Goal: Transaction & Acquisition: Subscribe to service/newsletter

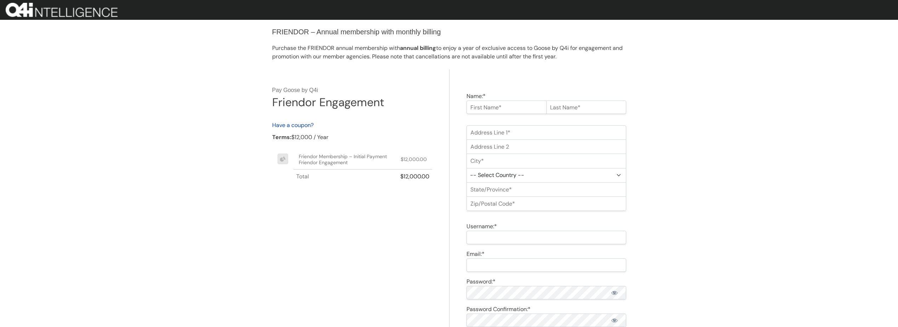
click at [495, 112] on input "Name:*" at bounding box center [506, 106] width 80 height 13
click at [483, 109] on input "Name:*" at bounding box center [506, 106] width 80 height 13
type input "[PERSON_NAME]"
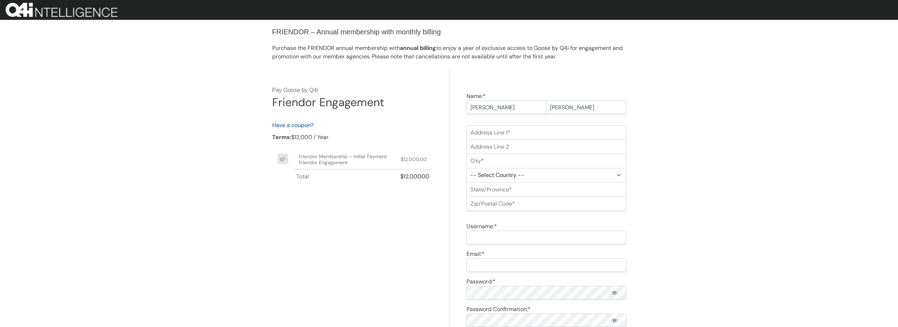
type input "[PERSON_NAME][EMAIL_ADDRESS][PERSON_NAME][DOMAIN_NAME]"
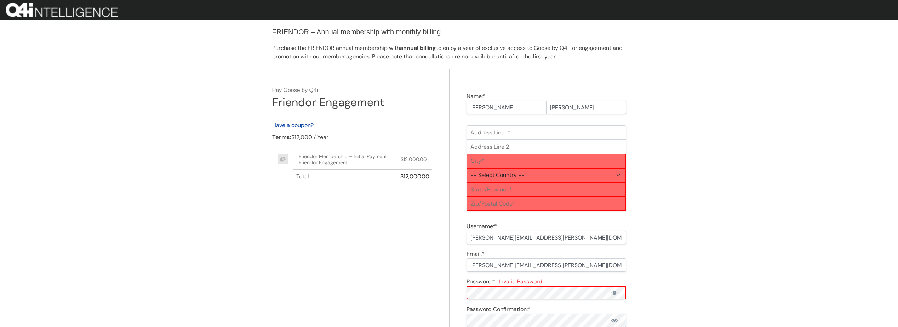
click at [495, 137] on input "Address Line 1:*" at bounding box center [546, 132] width 160 height 15
click at [477, 133] on input "Address Line 1:*" at bounding box center [546, 132] width 160 height 15
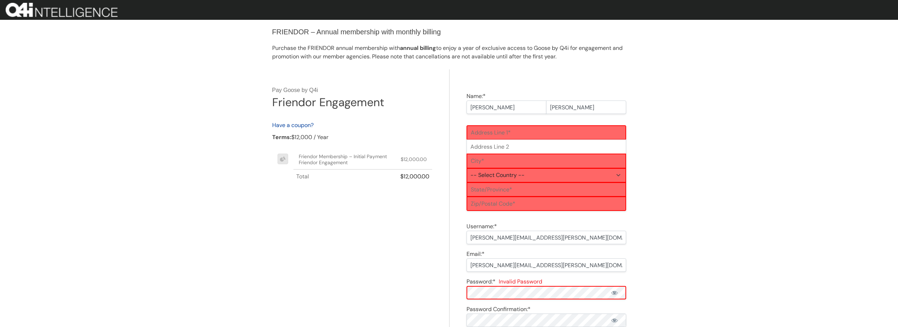
click at [477, 132] on input "Address Line 1:*" at bounding box center [546, 132] width 160 height 15
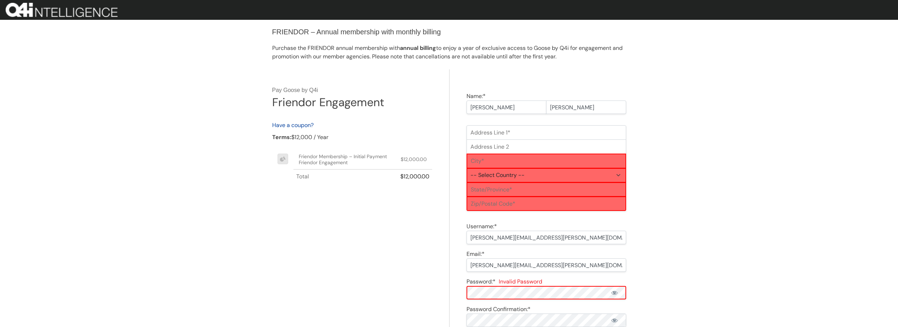
click at [477, 132] on input "Address Line 1:*" at bounding box center [546, 132] width 160 height 15
click at [690, 165] on div "FRIENDOR – Annual membership with monthly billing Purchase the FRIENDOR annual …" at bounding box center [449, 315] width 898 height 631
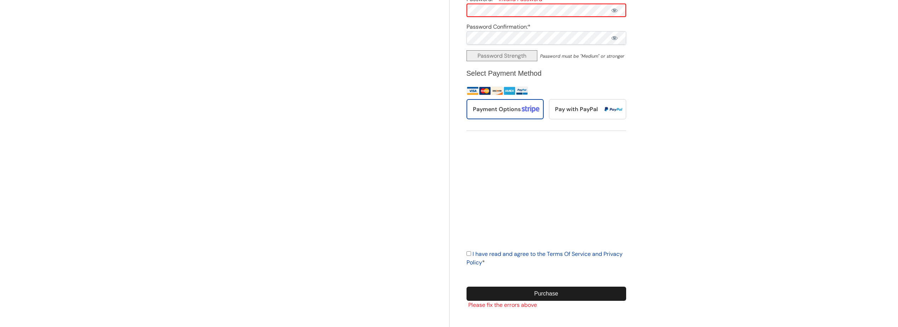
scroll to position [283, 0]
click at [470, 252] on input "I have read and agree to the Terms Of Service and Privacy Policy *" at bounding box center [468, 253] width 5 height 5
click at [470, 254] on input "I have read and agree to the Terms Of Service and Privacy Policy *" at bounding box center [468, 253] width 5 height 5
checkbox input "true"
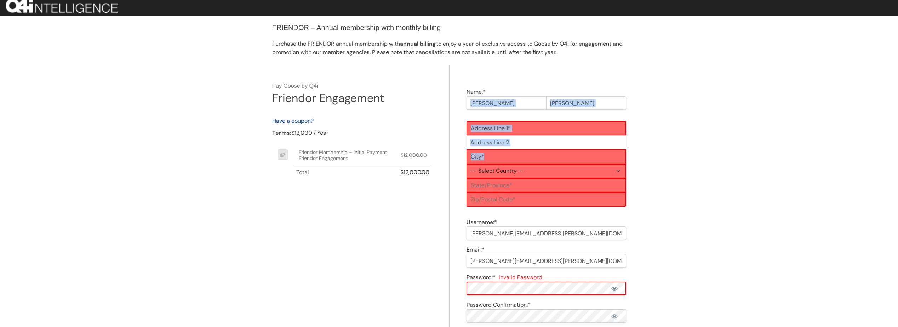
scroll to position [0, 0]
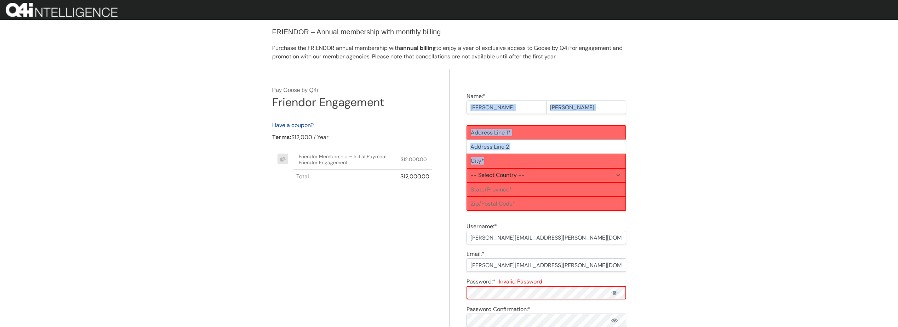
click at [658, 156] on div "FRIENDOR – Annual membership with monthly billing Purchase the FRIENDOR annual …" at bounding box center [449, 315] width 898 height 631
click at [498, 134] on input "Address Line 1:*" at bounding box center [546, 132] width 160 height 15
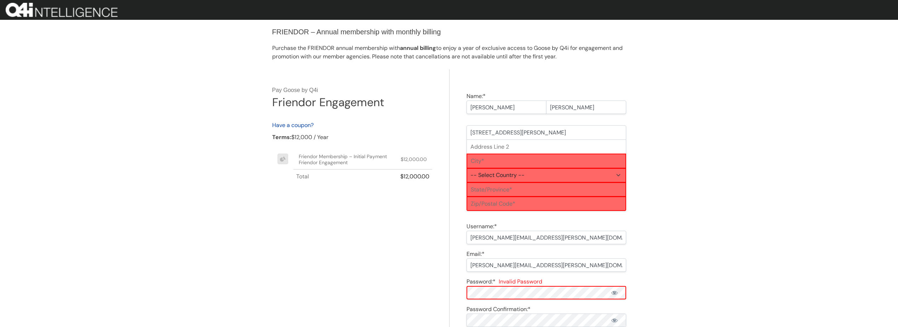
type input "[STREET_ADDRESS][PERSON_NAME]"
type input "Ste. B216"
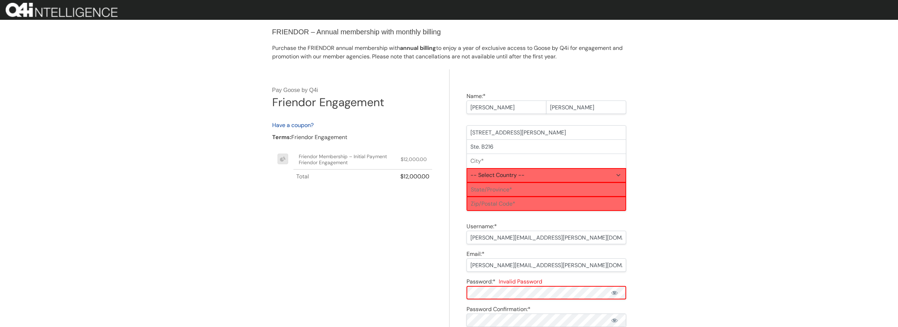
click at [496, 162] on input "City:*" at bounding box center [546, 161] width 160 height 15
type input "Los Banos"
click at [473, 189] on input "State/Province:*" at bounding box center [546, 189] width 160 height 15
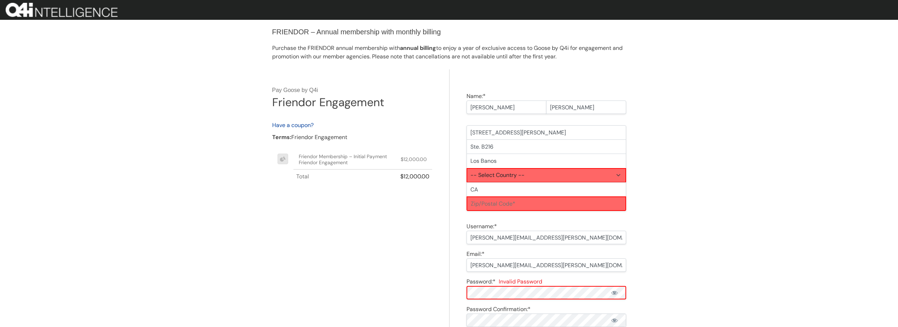
type input "CA"
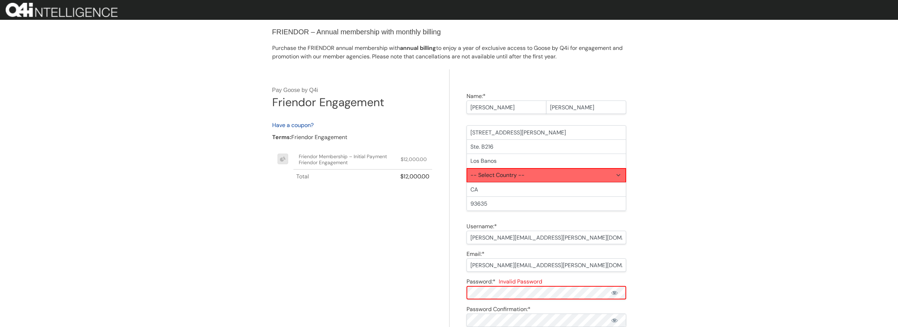
type input "93635"
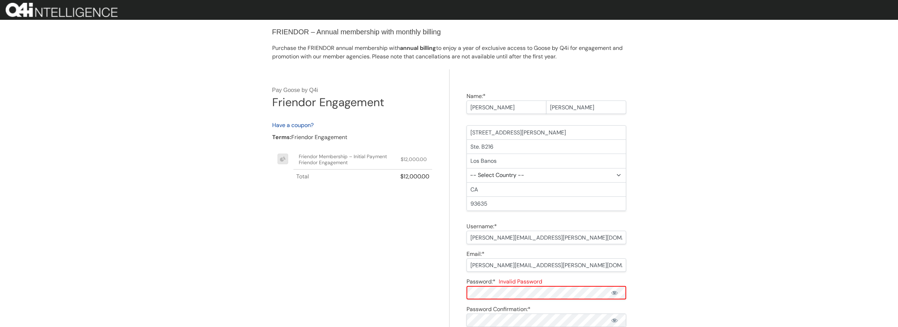
click at [497, 179] on select "-- Select Country -- [GEOGRAPHIC_DATA] ([GEOGRAPHIC_DATA]) [GEOGRAPHIC_DATA] [G…" at bounding box center [546, 175] width 160 height 15
click at [498, 177] on select "-- Select Country -- [GEOGRAPHIC_DATA] ([GEOGRAPHIC_DATA]) [GEOGRAPHIC_DATA] [G…" at bounding box center [546, 175] width 160 height 15
click at [500, 175] on select "-- Select Country -- [GEOGRAPHIC_DATA] ([GEOGRAPHIC_DATA]) [GEOGRAPHIC_DATA] [G…" at bounding box center [546, 175] width 160 height 15
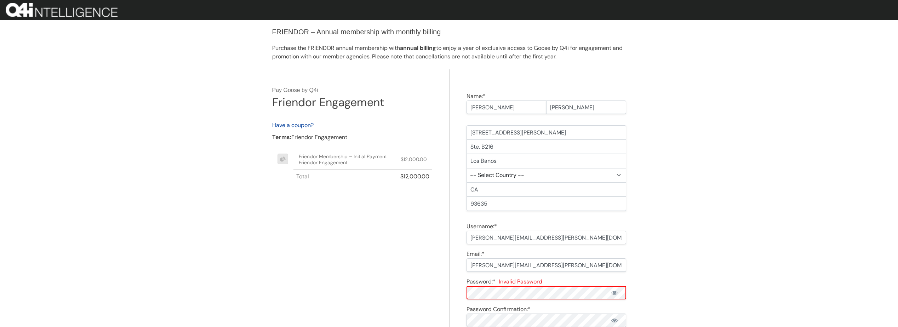
select select "US"
click at [726, 220] on div "FRIENDOR – Annual membership with monthly billing Purchase the FRIENDOR annual …" at bounding box center [449, 315] width 898 height 631
click at [504, 189] on select "-- Select State -- [US_STATE] [US_STATE] [US_STATE] [US_STATE] [US_STATE] [US_S…" at bounding box center [546, 189] width 160 height 15
select select "CA"
click at [504, 189] on select "-- Select State -- [US_STATE] [US_STATE] [US_STATE] [US_STATE] [US_STATE] [US_S…" at bounding box center [546, 189] width 160 height 15
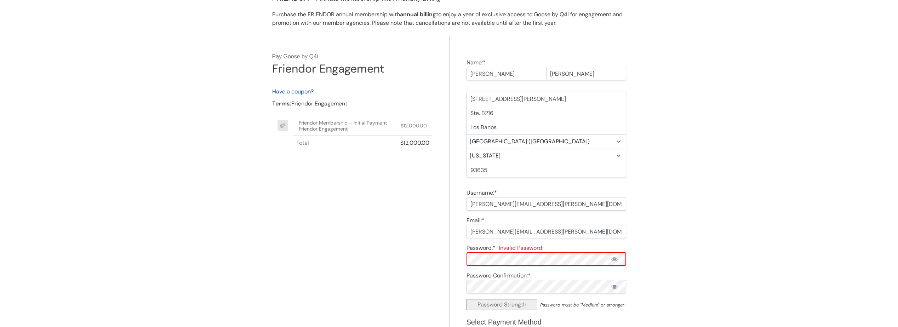
scroll to position [106, 0]
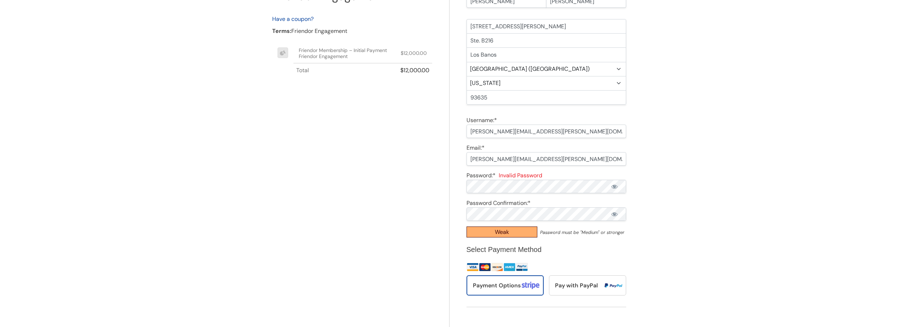
click at [459, 188] on div "Name:* [PERSON_NAME] [PERSON_NAME] First Name Required Last Name Required Addre…" at bounding box center [537, 235] width 177 height 545
click at [459, 188] on div "Name:* [PERSON_NAME] [PERSON_NAME] First Name Required Last Name Required Addre…" at bounding box center [537, 231] width 177 height 536
click at [719, 206] on div "FRIENDOR – Annual membership with monthly billing Purchase the FRIENDOR annual …" at bounding box center [449, 205] width 898 height 623
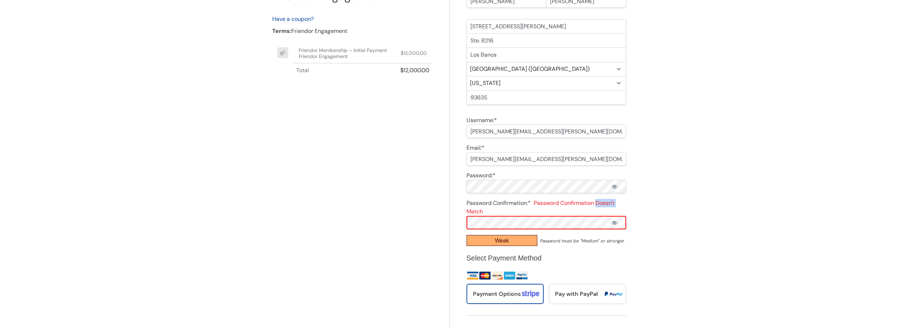
click at [719, 206] on div "FRIENDOR – Annual membership with monthly billing Purchase the FRIENDOR annual …" at bounding box center [449, 214] width 898 height 640
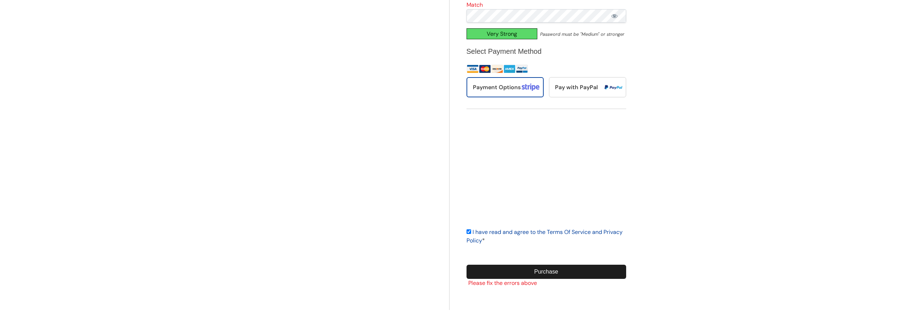
scroll to position [296, 0]
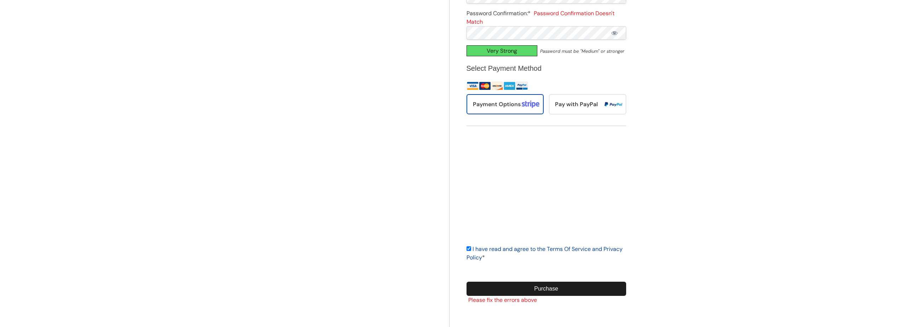
click at [552, 270] on div "Name:* [PERSON_NAME] [PERSON_NAME] First Name Required Last Name Required Addre…" at bounding box center [537, 50] width 177 height 553
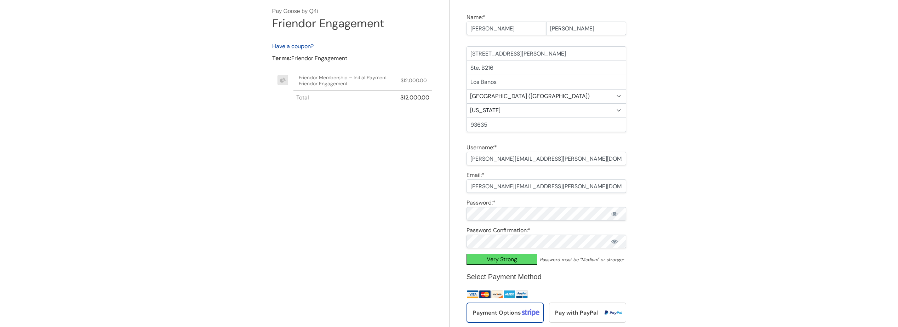
scroll to position [0, 0]
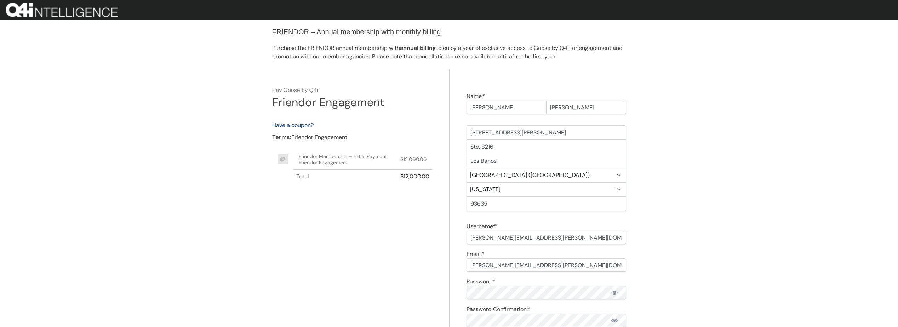
click at [395, 54] on p "Purchase the FRIENDOR annual membership with annual billing to enjoy a year of …" at bounding box center [449, 52] width 354 height 17
click at [311, 125] on link "Have a coupon?" at bounding box center [292, 124] width 41 height 7
click at [0, 0] on input "text" at bounding box center [0, 0] width 0 height 0
paste input "BHKL5125PM"
type input "BHKL5125PM"
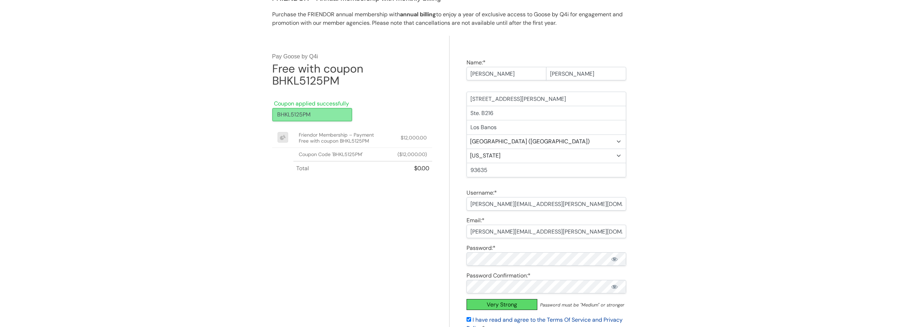
scroll to position [113, 0]
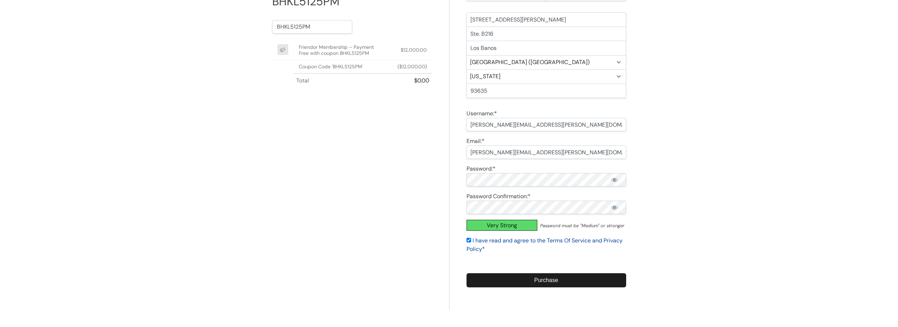
click at [549, 283] on input "Purchase" at bounding box center [546, 280] width 160 height 14
